Goal: Task Accomplishment & Management: Complete application form

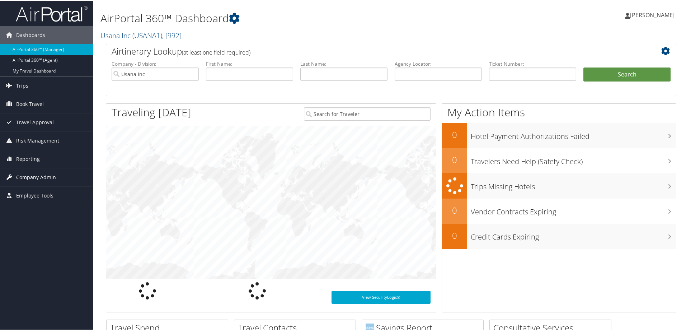
click at [42, 175] on span "Company Admin" at bounding box center [36, 177] width 40 height 18
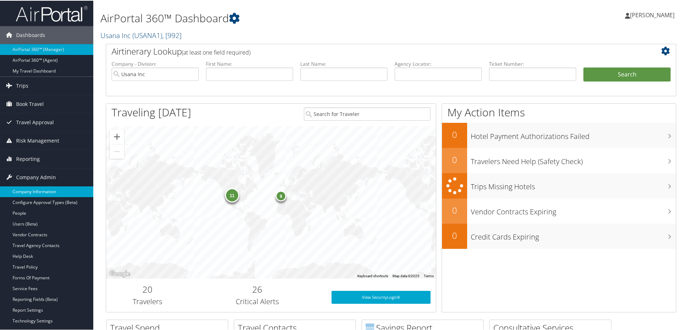
click at [38, 191] on link "Company Information" at bounding box center [46, 190] width 93 height 11
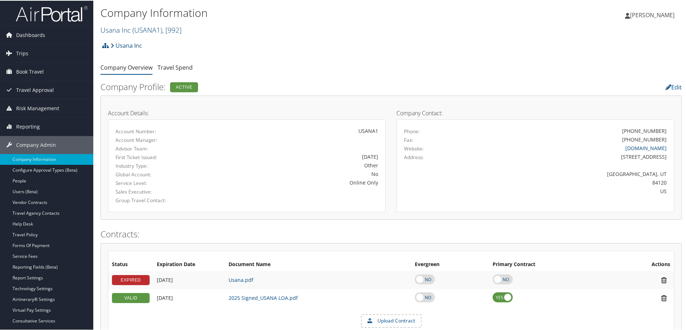
click at [120, 25] on link "Usana Inc ( USANA1 ) , [ 992 ]" at bounding box center [140, 29] width 81 height 10
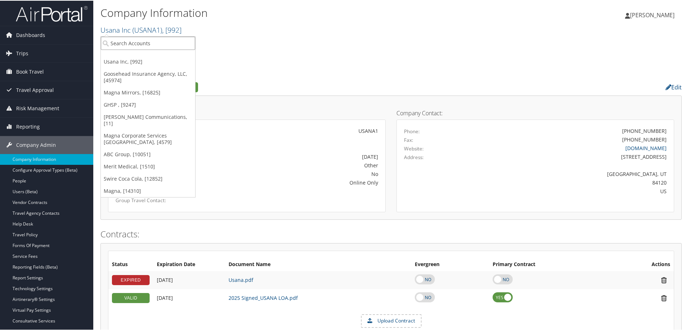
click at [133, 42] on input "search" at bounding box center [148, 42] width 94 height 13
type input "merit"
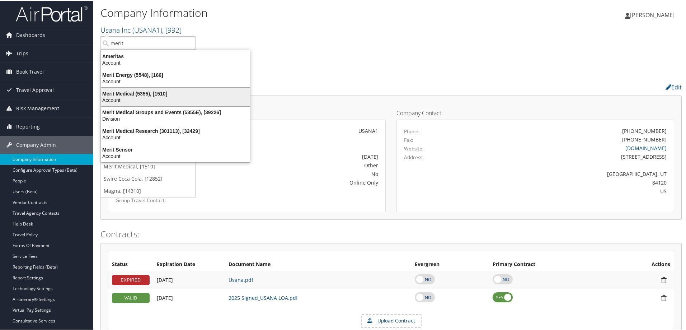
click at [152, 92] on div "Merit Medical (5355), [1510]" at bounding box center [175, 93] width 157 height 6
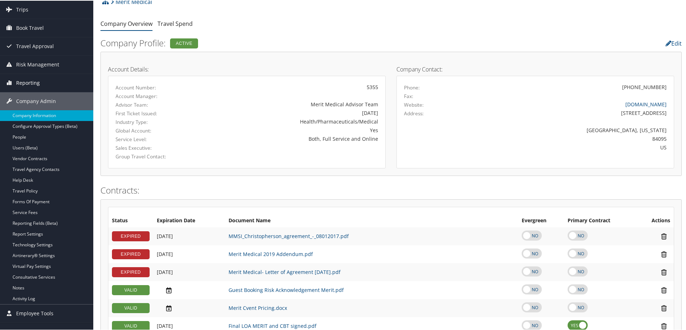
scroll to position [42, 0]
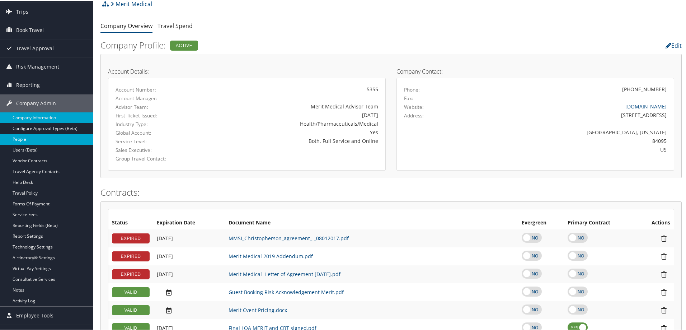
click at [28, 138] on link "People" at bounding box center [46, 138] width 93 height 11
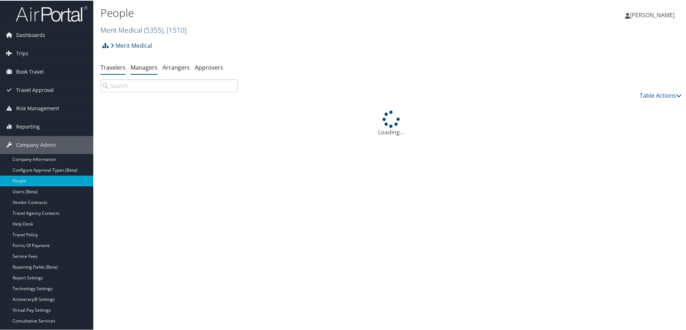
click at [144, 66] on link "Managers" at bounding box center [144, 67] width 27 height 8
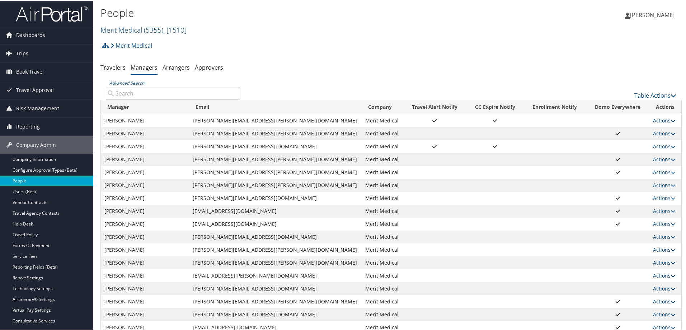
click at [164, 90] on input "Advanced Search" at bounding box center [173, 92] width 135 height 13
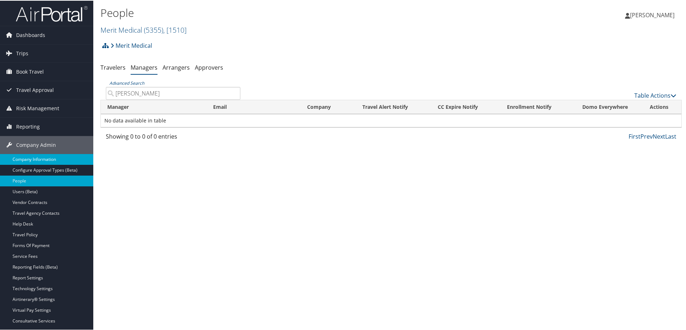
type input "aronson"
click at [39, 154] on link "Company Information" at bounding box center [46, 158] width 93 height 11
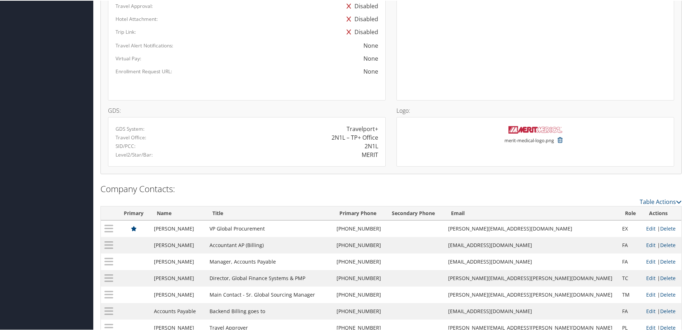
scroll to position [616, 0]
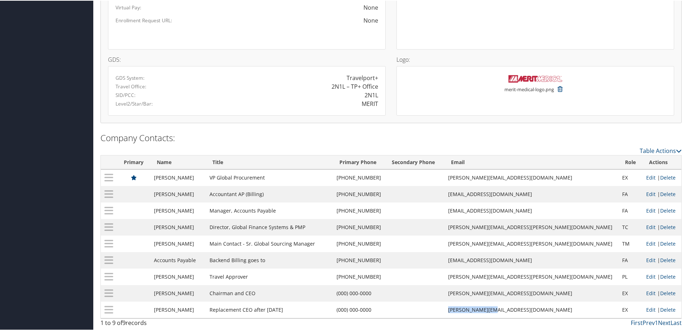
drag, startPoint x: 569, startPoint y: 310, endPoint x: 504, endPoint y: 313, distance: 65.0
click at [504, 313] on tr "Martha Aronson Replacement CEO after Oct 2025 (000) 000-0000 martha@merit.com E…" at bounding box center [391, 309] width 581 height 17
copy tr "martha@merit.com"
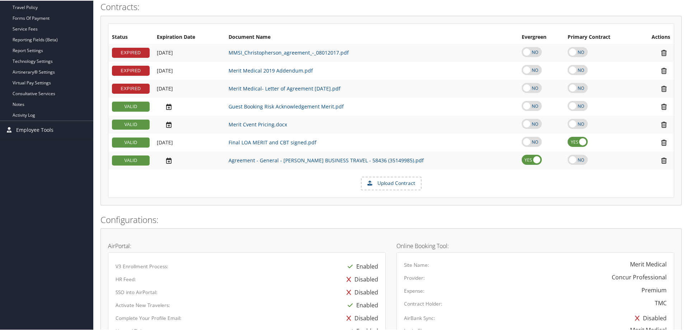
scroll to position [149, 0]
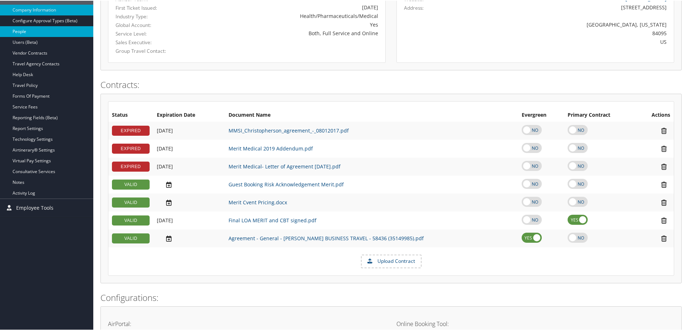
click at [17, 32] on link "People" at bounding box center [46, 30] width 93 height 11
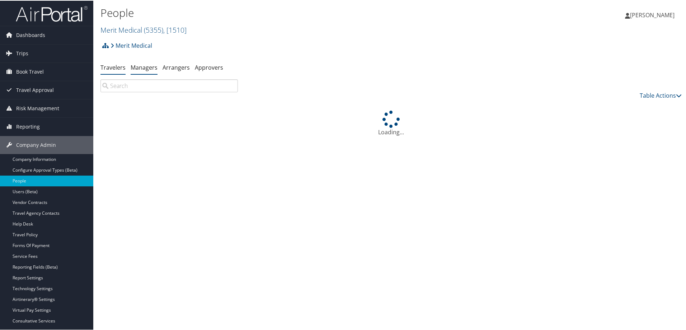
click at [145, 66] on link "Managers" at bounding box center [144, 67] width 27 height 8
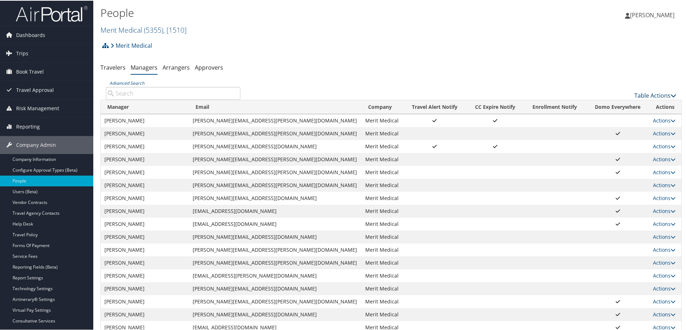
click at [650, 93] on link "Table Actions" at bounding box center [655, 95] width 42 height 8
click at [611, 102] on link "Add New Travel Manager" at bounding box center [631, 106] width 94 height 12
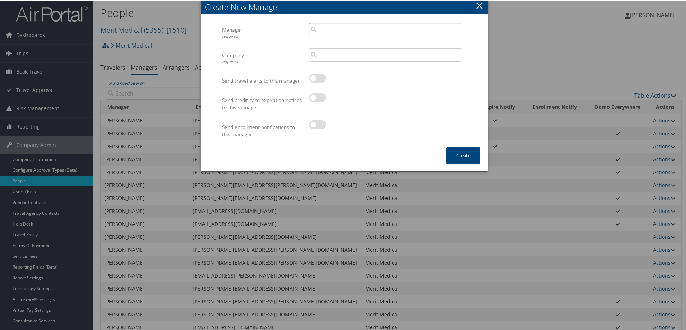
click at [325, 27] on input "search" at bounding box center [385, 28] width 152 height 13
paste input "martha@merit.com"
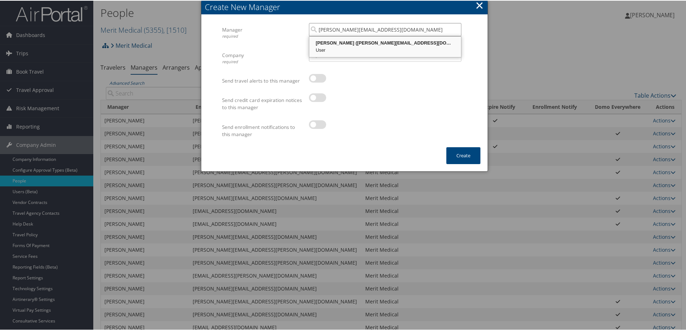
click at [353, 45] on div "Martha Aronson (martha@merit.com)" at bounding box center [385, 42] width 150 height 7
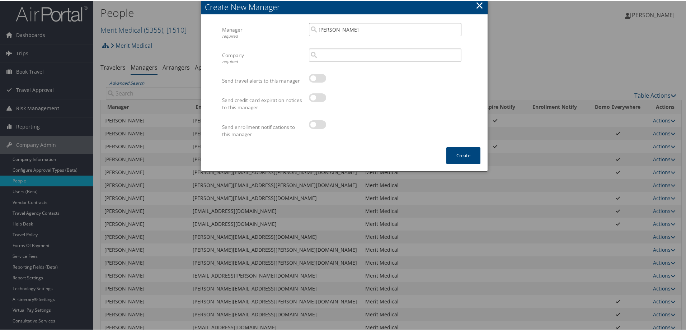
type input "Martha Aronson"
click at [331, 57] on input "search" at bounding box center [385, 54] width 152 height 13
type input "N"
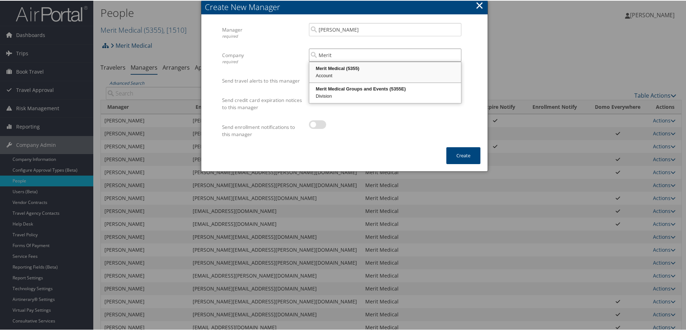
click at [351, 69] on div "Merit Medical (5355)" at bounding box center [385, 67] width 150 height 7
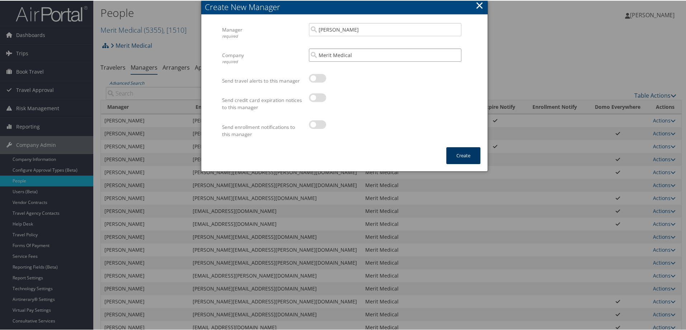
type input "Merit Medical"
click at [456, 154] on button "Create" at bounding box center [463, 154] width 34 height 17
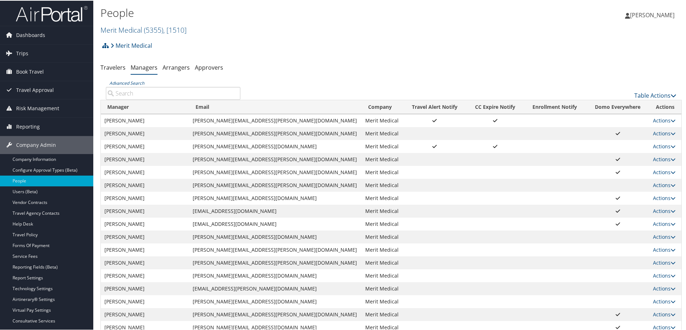
click at [128, 91] on input "Advanced Search" at bounding box center [173, 92] width 135 height 13
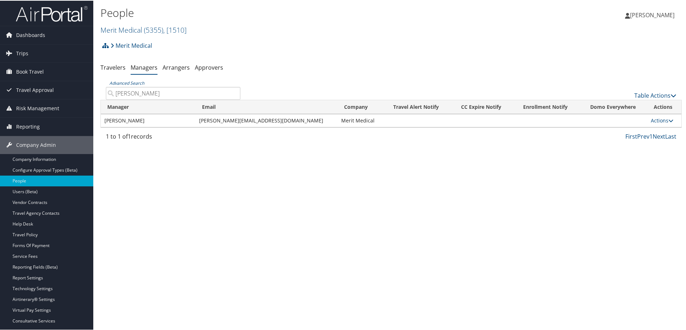
type input "aron"
click at [273, 53] on div "Merit Medical Account Structure Merit Medical (5355) ACTIVE Create Child Merit …" at bounding box center [390, 47] width 581 height 19
